Goal: Task Accomplishment & Management: Manage account settings

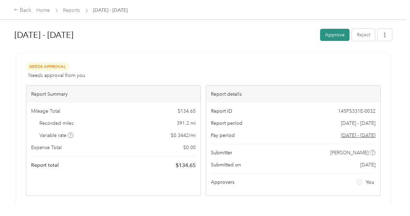
click at [328, 34] on button "Approve" at bounding box center [334, 35] width 29 height 12
